Goal: Information Seeking & Learning: Learn about a topic

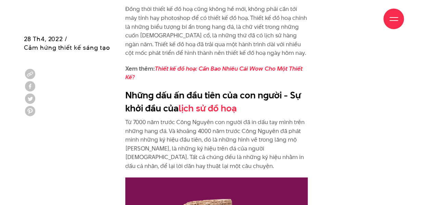
scroll to position [657, 0]
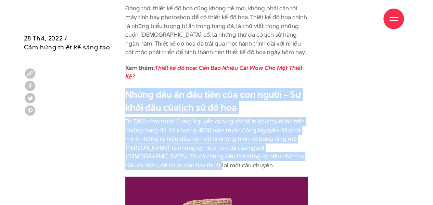
drag, startPoint x: 175, startPoint y: 163, endPoint x: 118, endPoint y: 94, distance: 90.1
copy div "Những dấu ấn đầu tiên của con người - Sự khởi đầu của lịch sử đồ hoạ Từ 7000 nă…"
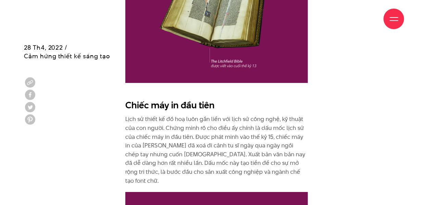
scroll to position [1115, 0]
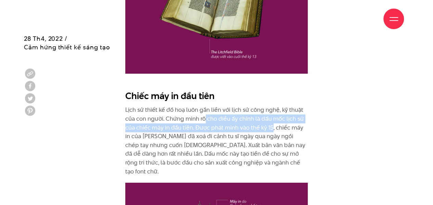
drag, startPoint x: 270, startPoint y: 110, endPoint x: 204, endPoint y: 108, distance: 66.8
click at [204, 108] on p "Lịch sử thiết kế đồ hoạ luôn gắn liền với lịch sử công nghệ, kỹ thuật của con n…" at bounding box center [216, 140] width 182 height 70
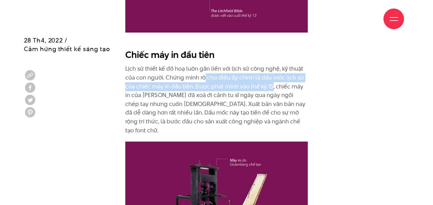
scroll to position [1158, 0]
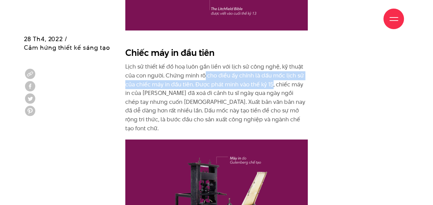
click at [239, 72] on p "Lịch sử thiết kế đồ hoạ luôn gắn liền với lịch sử công nghệ, kỹ thuật của con n…" at bounding box center [216, 97] width 182 height 70
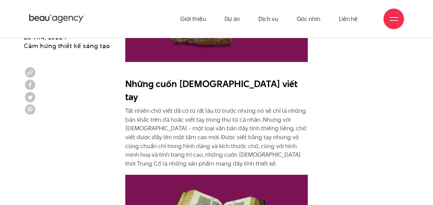
scroll to position [891, 0]
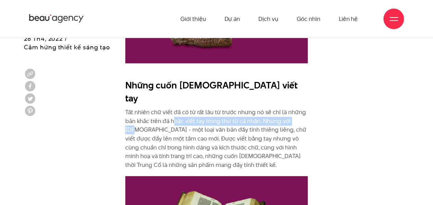
drag, startPoint x: 174, startPoint y: 109, endPoint x: 299, endPoint y: 110, distance: 124.2
click at [299, 110] on p "Tất nhiên chữ viết đã có từ rất lâu từ trước nhưng nó sẽ chỉ là những bản khắc …" at bounding box center [216, 138] width 182 height 61
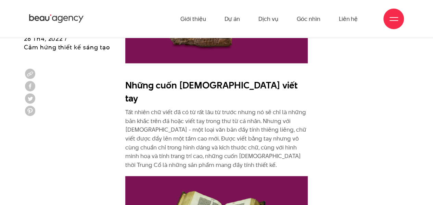
click at [224, 120] on p "Tất nhiên chữ viết đã có từ rất lâu từ trước nhưng nó sẽ chỉ là những bản khắc …" at bounding box center [216, 138] width 182 height 61
drag, startPoint x: 266, startPoint y: 131, endPoint x: 276, endPoint y: 132, distance: 9.3
click at [274, 132] on p "Tất nhiên chữ viết đã có từ rất lâu từ trước nhưng nó sẽ chỉ là những bản khắc …" at bounding box center [216, 138] width 182 height 61
click at [277, 144] on p "Tất nhiên chữ viết đã có từ rất lâu từ trước nhưng nó sẽ chỉ là những bản khắc …" at bounding box center [216, 138] width 182 height 61
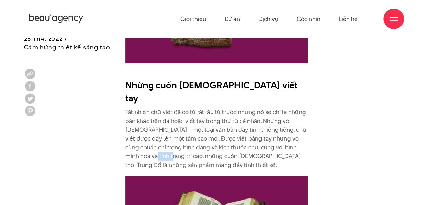
drag, startPoint x: 288, startPoint y: 133, endPoint x: 306, endPoint y: 138, distance: 18.4
click at [306, 138] on p "Tất nhiên chữ viết đã có từ rất lâu từ trước nhưng nó sẽ chỉ là những bản khắc …" at bounding box center [216, 138] width 182 height 61
drag, startPoint x: 293, startPoint y: 147, endPoint x: 299, endPoint y: 151, distance: 6.7
click at [299, 151] on p "Tất nhiên chữ viết đã có từ rất lâu từ trước nhưng nó sẽ chỉ là những bản khắc …" at bounding box center [216, 138] width 182 height 61
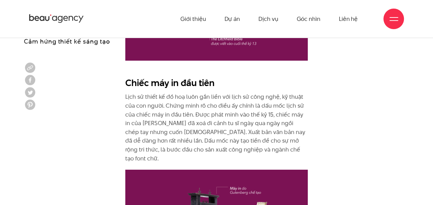
scroll to position [1120, 0]
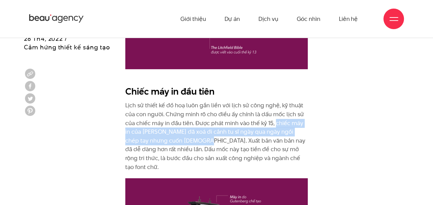
drag, startPoint x: 275, startPoint y: 110, endPoint x: 190, endPoint y: 124, distance: 86.2
click at [190, 124] on p "Lịch sử thiết kế đồ hoạ luôn gắn liền với lịch sử công nghệ, kỹ thuật của con n…" at bounding box center [216, 136] width 182 height 70
copy p "chiếc máy in của [PERSON_NAME] đã xoá đi cảnh tu sĩ ngày qua ngày ngồi chép tay…"
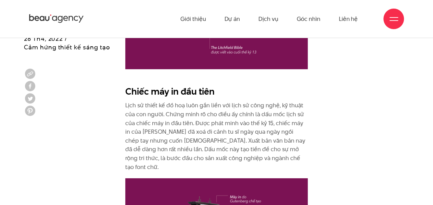
click at [236, 132] on p "Lịch sử thiết kế đồ hoạ luôn gắn liền với lịch sử công nghệ, kỹ thuật của con n…" at bounding box center [216, 136] width 182 height 70
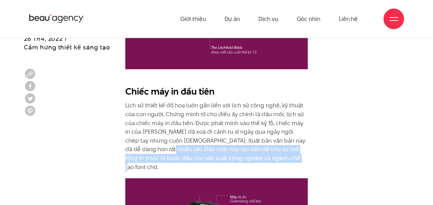
drag, startPoint x: 152, startPoint y: 136, endPoint x: 283, endPoint y: 142, distance: 131.8
click at [283, 142] on p "Lịch sử thiết kế đồ hoạ luôn gắn liền với lịch sử công nghệ, kỹ thuật của con n…" at bounding box center [216, 136] width 182 height 70
drag, startPoint x: 187, startPoint y: 134, endPoint x: 276, endPoint y: 143, distance: 88.6
click at [276, 143] on p "Lịch sử thiết kế đồ hoạ luôn gắn liền với lịch sử công nghệ, kỹ thuật của con n…" at bounding box center [216, 136] width 182 height 70
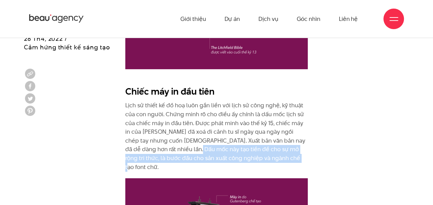
click at [298, 144] on p "Lịch sử thiết kế đồ hoạ luôn gắn liền với lịch sử công nghệ, kỹ thuật của con n…" at bounding box center [216, 136] width 182 height 70
drag, startPoint x: 278, startPoint y: 144, endPoint x: 154, endPoint y: 136, distance: 124.8
click at [154, 136] on p "Lịch sử thiết kế đồ hoạ luôn gắn liền với lịch sử công nghệ, kỹ thuật của con n…" at bounding box center [216, 136] width 182 height 70
copy p "Dấu mốc này tạo tiền đề cho sự mở rộng tri thức, là bước đầu cho sản xuất công …"
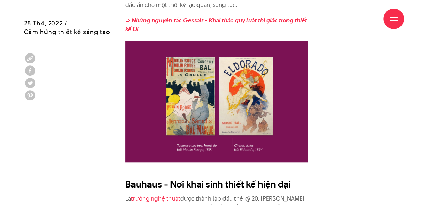
scroll to position [1507, 0]
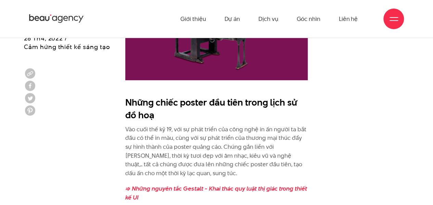
scroll to position [1339, 0]
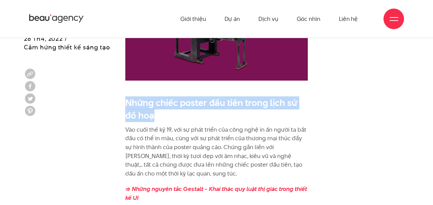
drag, startPoint x: 128, startPoint y: 77, endPoint x: 162, endPoint y: 93, distance: 38.0
click at [162, 96] on h2 "Những chiếc poster đầu tiên trong lịch sử đồ hoạ" at bounding box center [216, 109] width 182 height 26
copy h2 "Những chiếc poster đầu tiên trong lịch sử đồ hoạ"
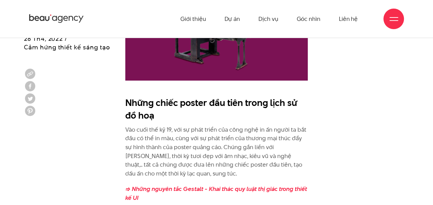
click at [216, 125] on p "Vào cuối thế kỷ 19, với sự phát triển của công nghệ in ấn người ta bắt đầu có t…" at bounding box center [216, 151] width 182 height 53
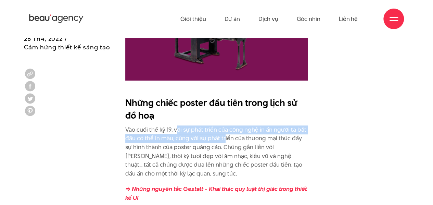
drag, startPoint x: 175, startPoint y: 109, endPoint x: 224, endPoint y: 115, distance: 49.3
click at [224, 125] on p "Vào cuối thế kỷ 19, với sự phát triển của công nghệ in ấn người ta bắt đầu có t…" at bounding box center [216, 151] width 182 height 53
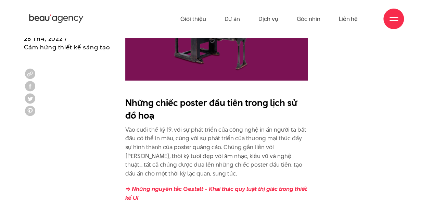
click at [215, 134] on p "Vào cuối thế kỷ 19, với sự phát triển của công nghệ in ấn người ta bắt đầu có t…" at bounding box center [216, 151] width 182 height 53
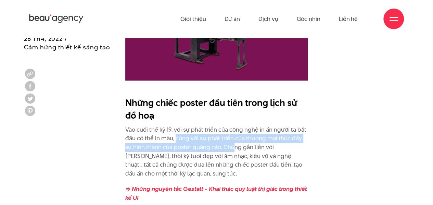
drag, startPoint x: 175, startPoint y: 118, endPoint x: 224, endPoint y: 126, distance: 49.7
click at [224, 126] on p "Vào cuối thế kỷ 19, với sự phát triển của công nghệ in ấn người ta bắt đầu có t…" at bounding box center [216, 151] width 182 height 53
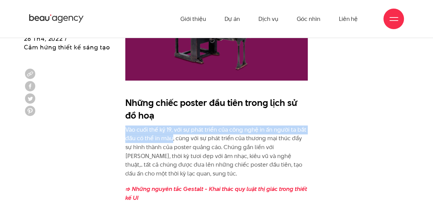
drag, startPoint x: 125, startPoint y: 108, endPoint x: 172, endPoint y: 118, distance: 47.5
click at [172, 125] on p "Vào cuối thế kỷ 19, với sự phát triển của công nghệ in ấn người ta bắt đầu có t…" at bounding box center [216, 151] width 182 height 53
copy p "Vào cuối thế kỷ 19, với sự phát triển của công nghệ in ấn người ta bắt đầu có t…"
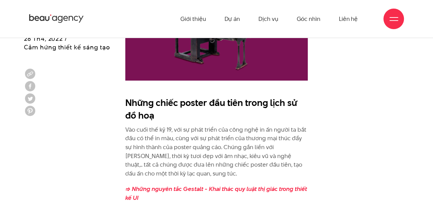
click at [253, 134] on p "Vào cuối thế kỷ 19, với sự phát triển của công nghệ in ấn người ta bắt đầu có t…" at bounding box center [216, 151] width 182 height 53
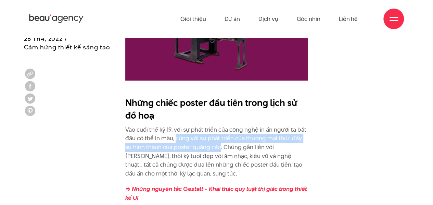
drag, startPoint x: 175, startPoint y: 114, endPoint x: 212, endPoint y: 123, distance: 38.2
click at [212, 125] on p "Vào cuối thế kỷ 19, với sự phát triển của công nghệ in ấn người ta bắt đầu có t…" at bounding box center [216, 151] width 182 height 53
copy p "cùng với sự phát triển của thương mại thúc đẩy sự hình thành của poster quảng c…"
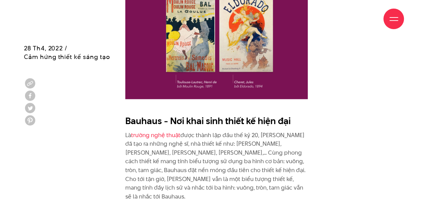
scroll to position [1589, 0]
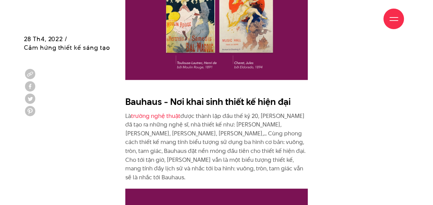
click at [253, 120] on p "Là trường nghệ thuật được thành lập đầu thế kỷ 20, [PERSON_NAME] đã tạo ra nhữn…" at bounding box center [216, 147] width 182 height 70
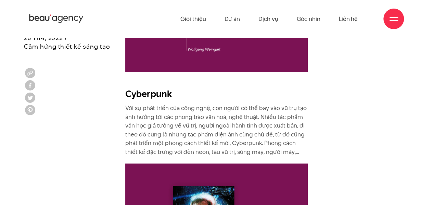
scroll to position [2548, 0]
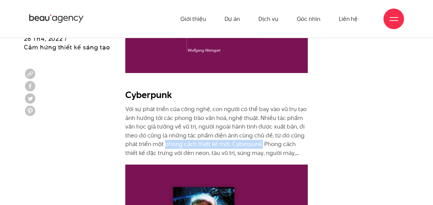
drag, startPoint x: 261, startPoint y: 112, endPoint x: 165, endPoint y: 110, distance: 95.8
click at [165, 110] on p "Với sự phát triển của công nghệ, con người có thể bay vào vũ trụ tạo ảnh hưởng …" at bounding box center [216, 131] width 182 height 53
copy p "phong cách thiết kế mới, Cyberpunk."
